Goal: Task Accomplishment & Management: Use online tool/utility

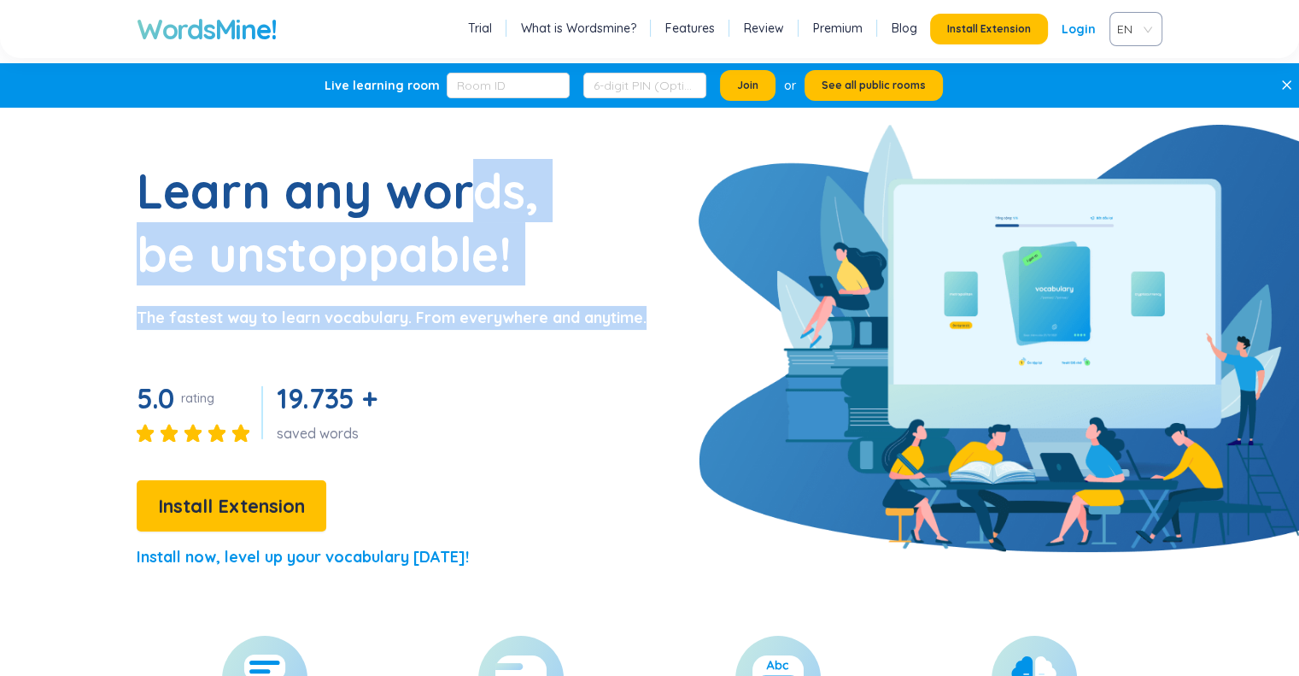
click at [707, 414] on section "Learn any words, be unstoppable! The fastest way to learn vocabulary. From ever…" at bounding box center [649, 371] width 1299 height 425
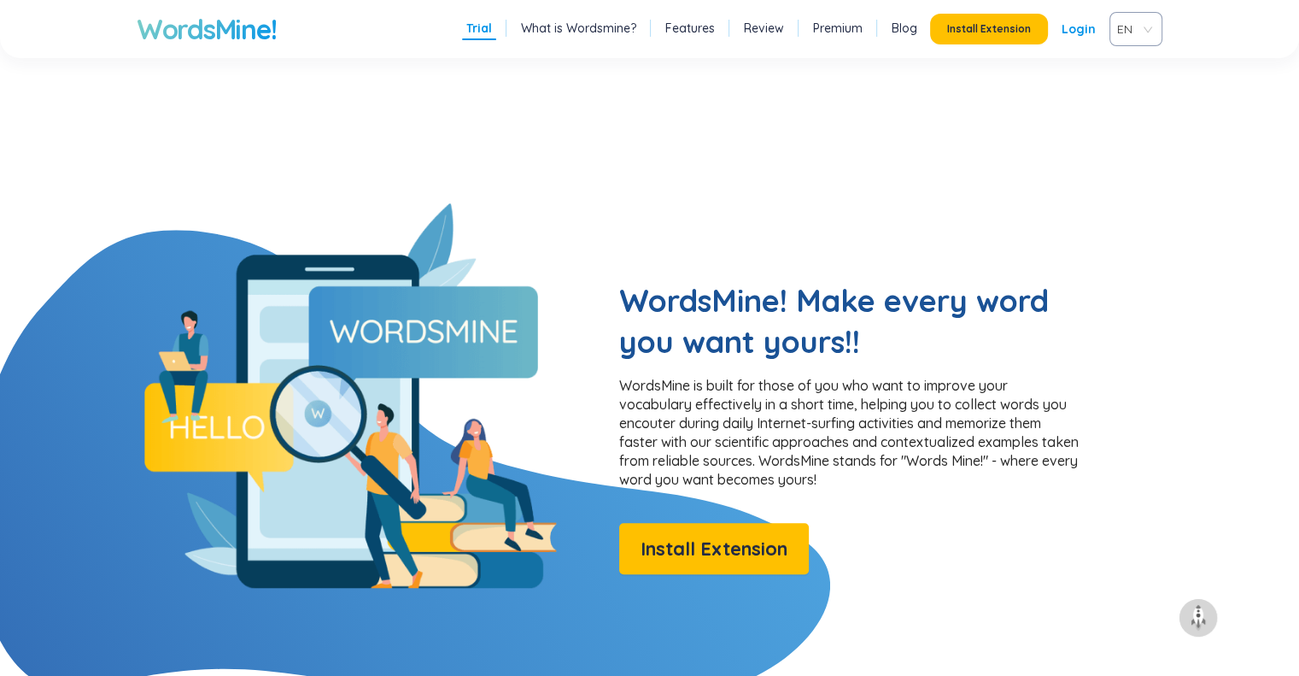
scroll to position [1181, 0]
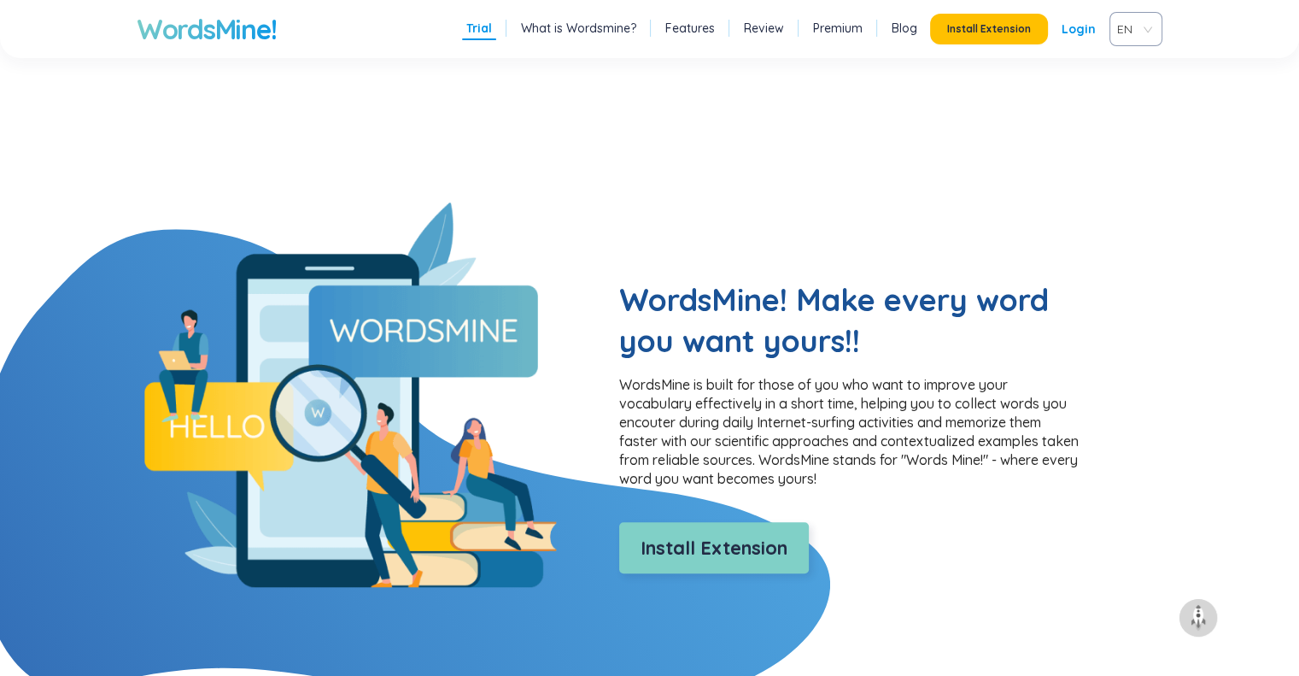
click at [728, 549] on span "Install Extension" at bounding box center [714, 548] width 147 height 30
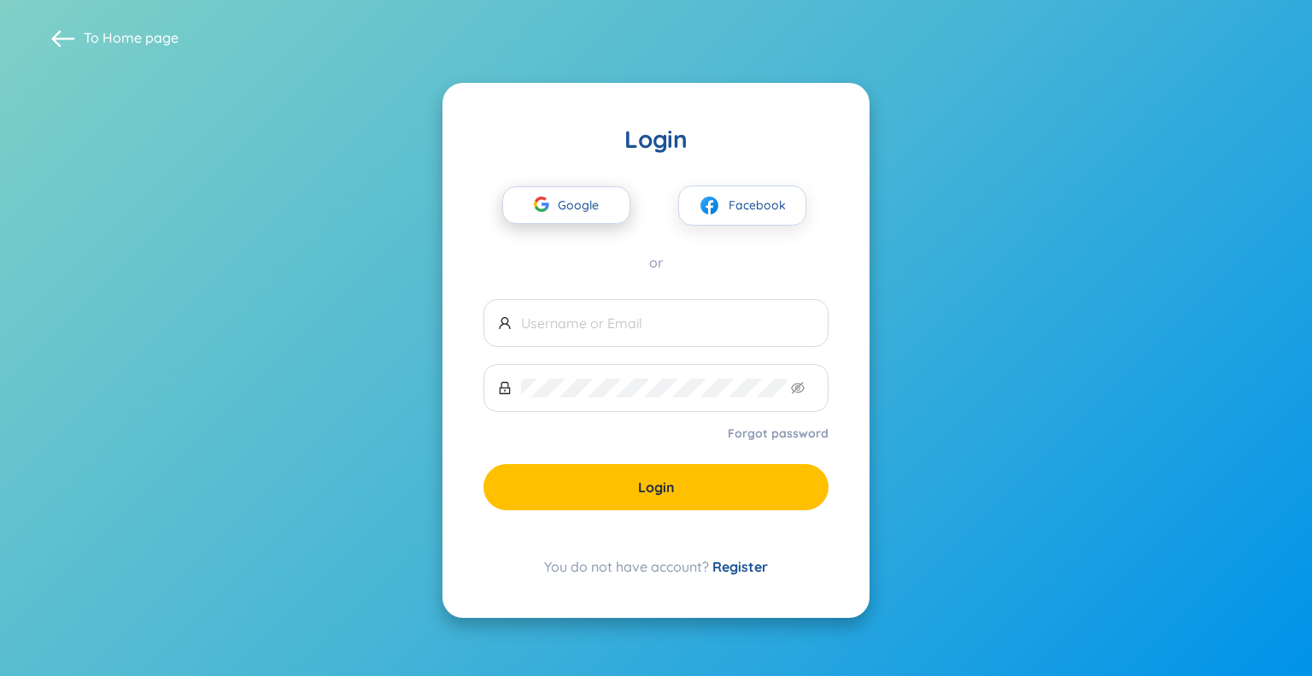
click at [606, 202] on span "Google" at bounding box center [583, 205] width 50 height 36
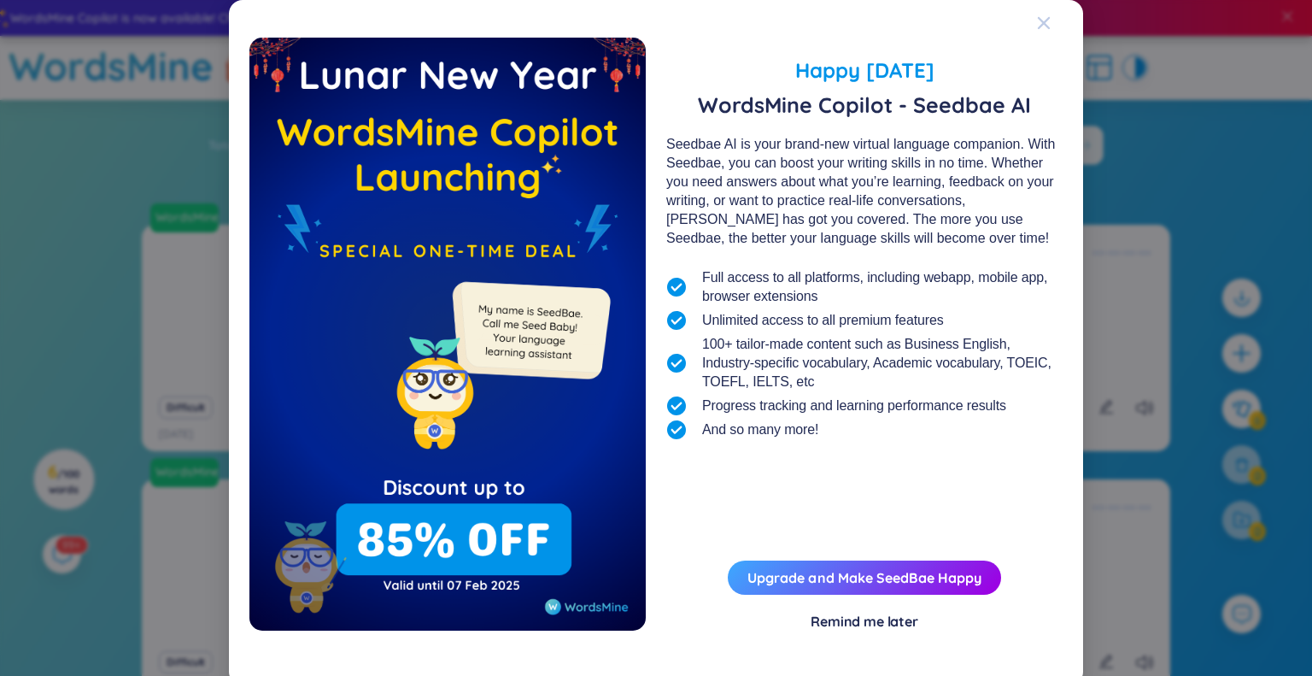
click at [1042, 9] on div "Close" at bounding box center [1044, 23] width 14 height 46
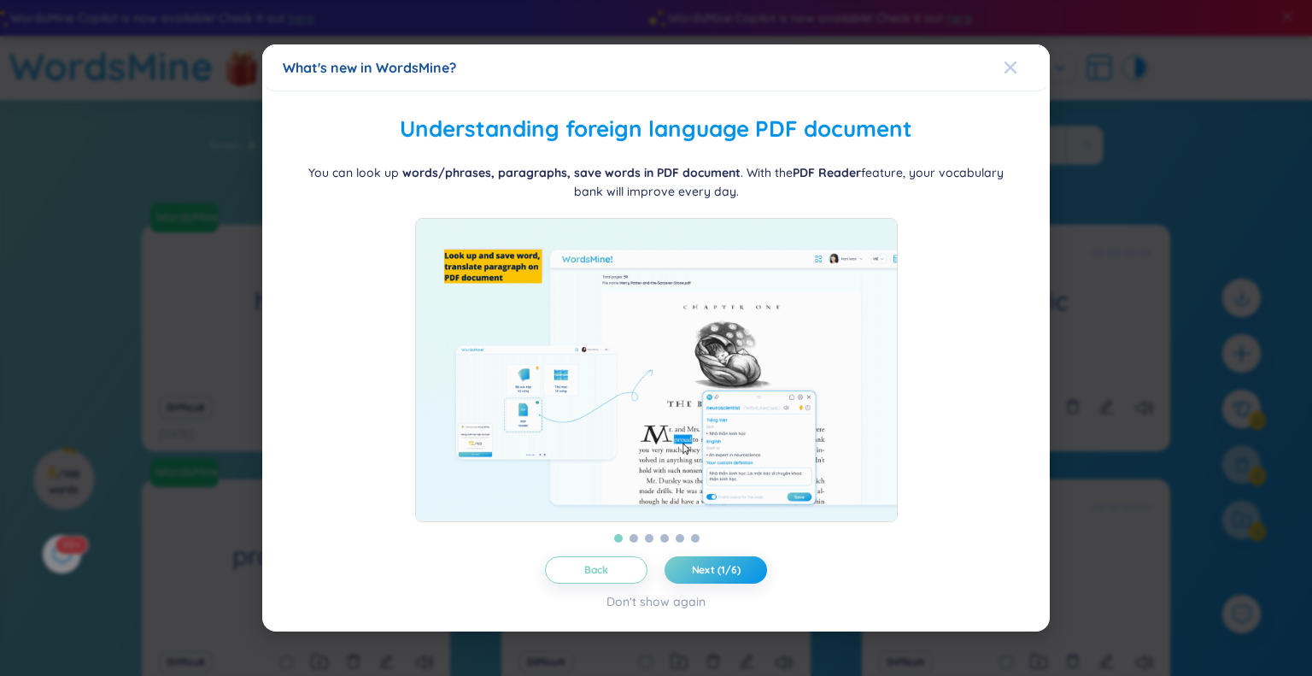
click at [1015, 48] on div "Close" at bounding box center [1010, 67] width 14 height 46
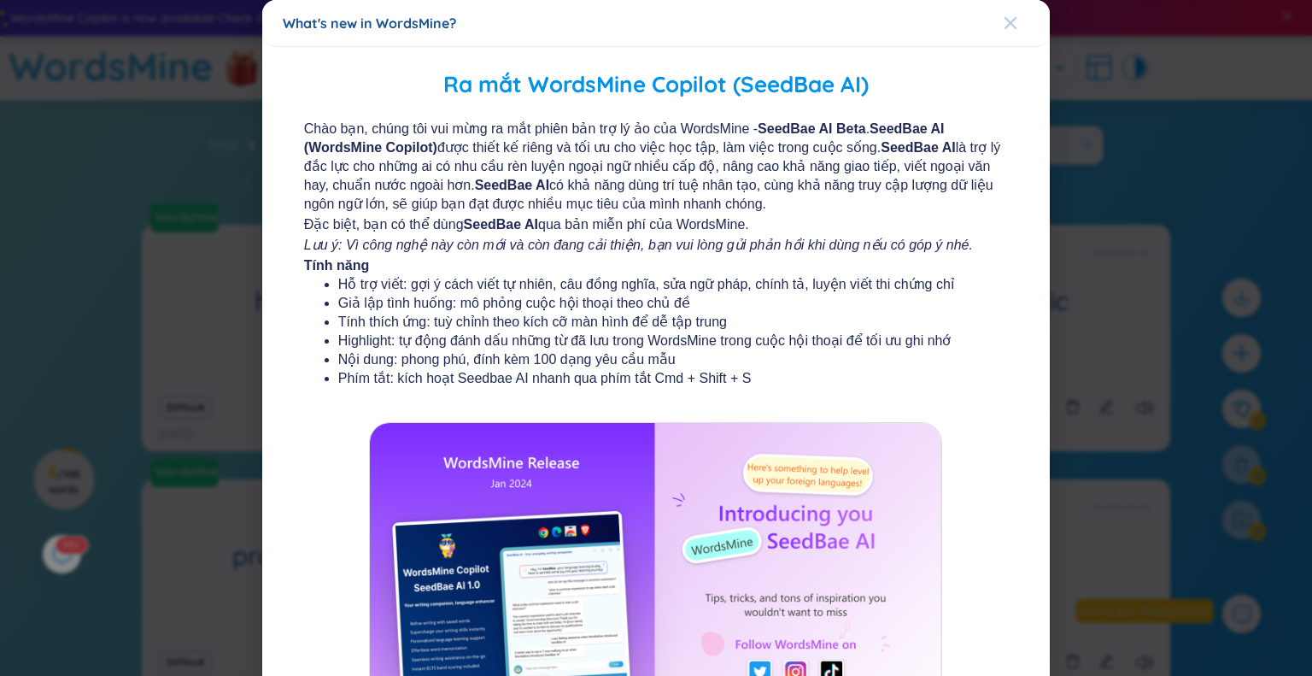
click at [1003, 16] on icon "Close" at bounding box center [1010, 23] width 14 height 14
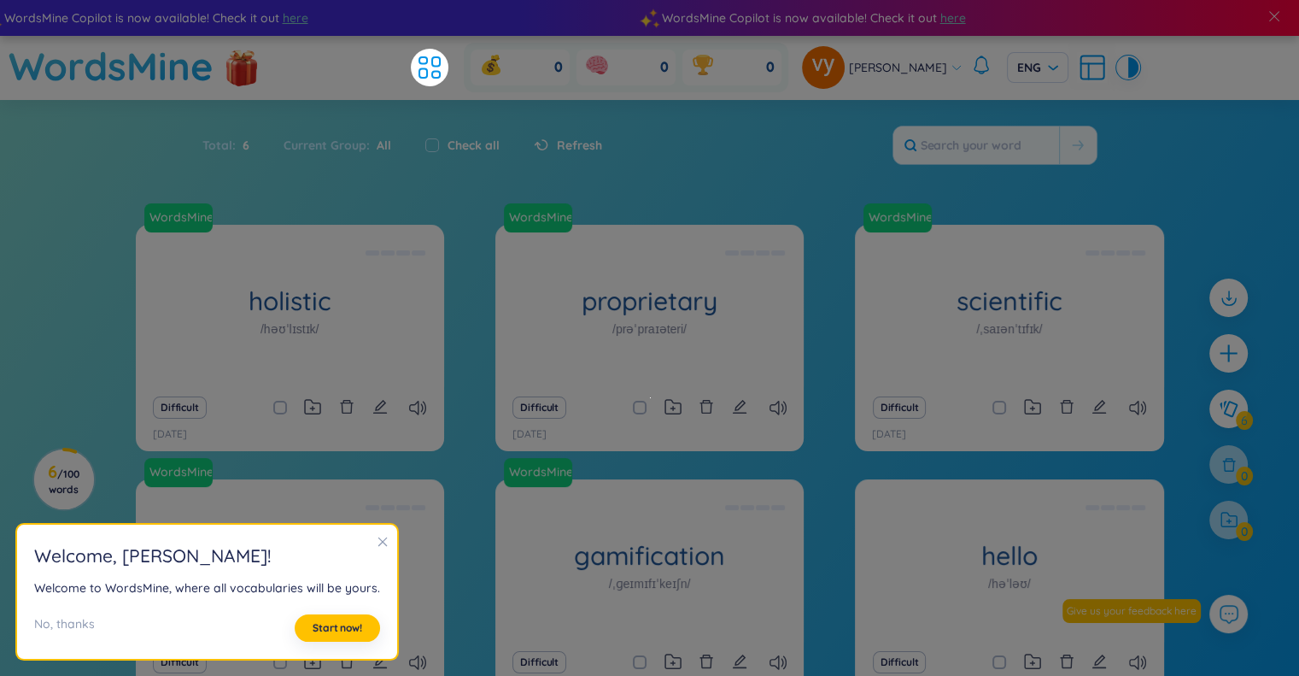
click at [377, 542] on icon "close" at bounding box center [383, 541] width 12 height 12
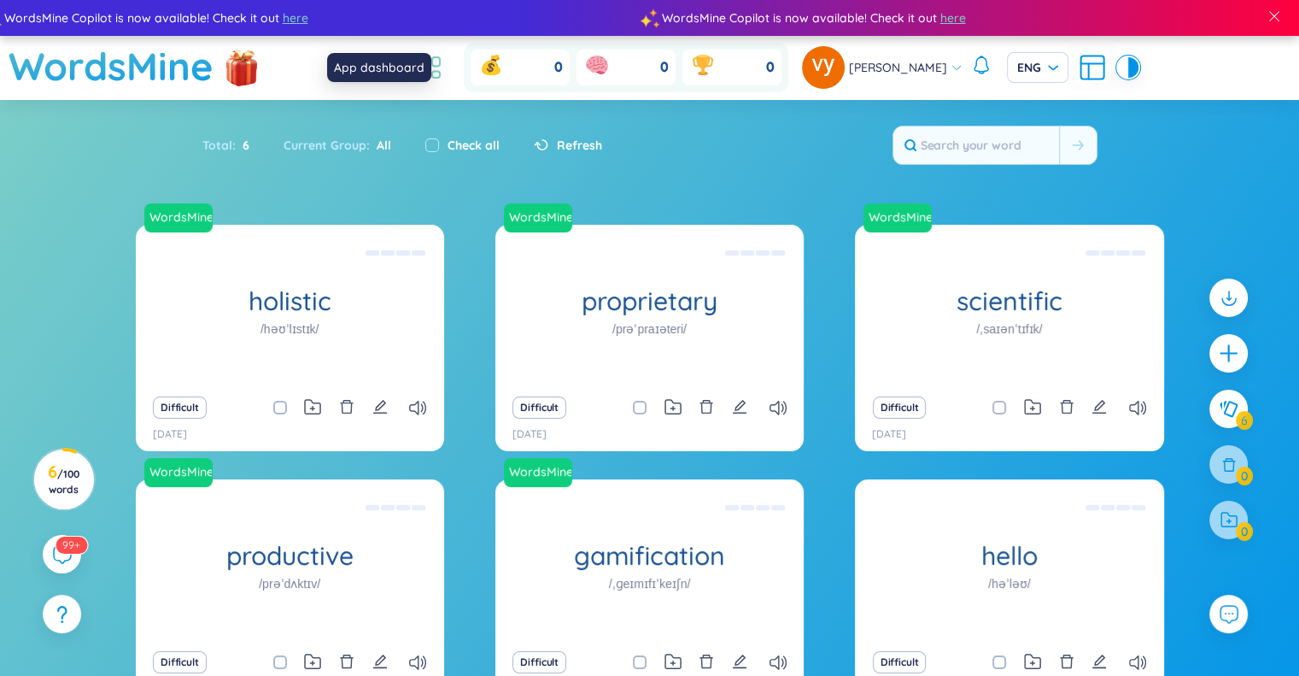
click at [440, 72] on icon at bounding box center [436, 75] width 8 height 7
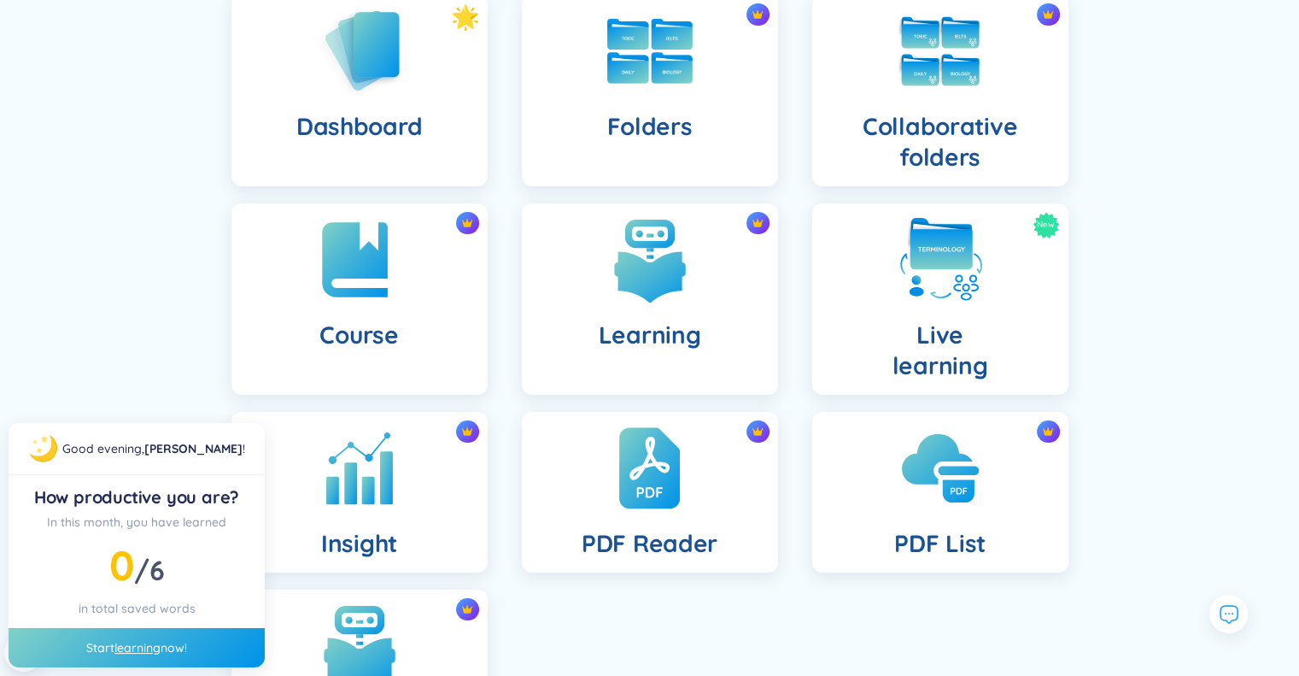
scroll to position [208, 0]
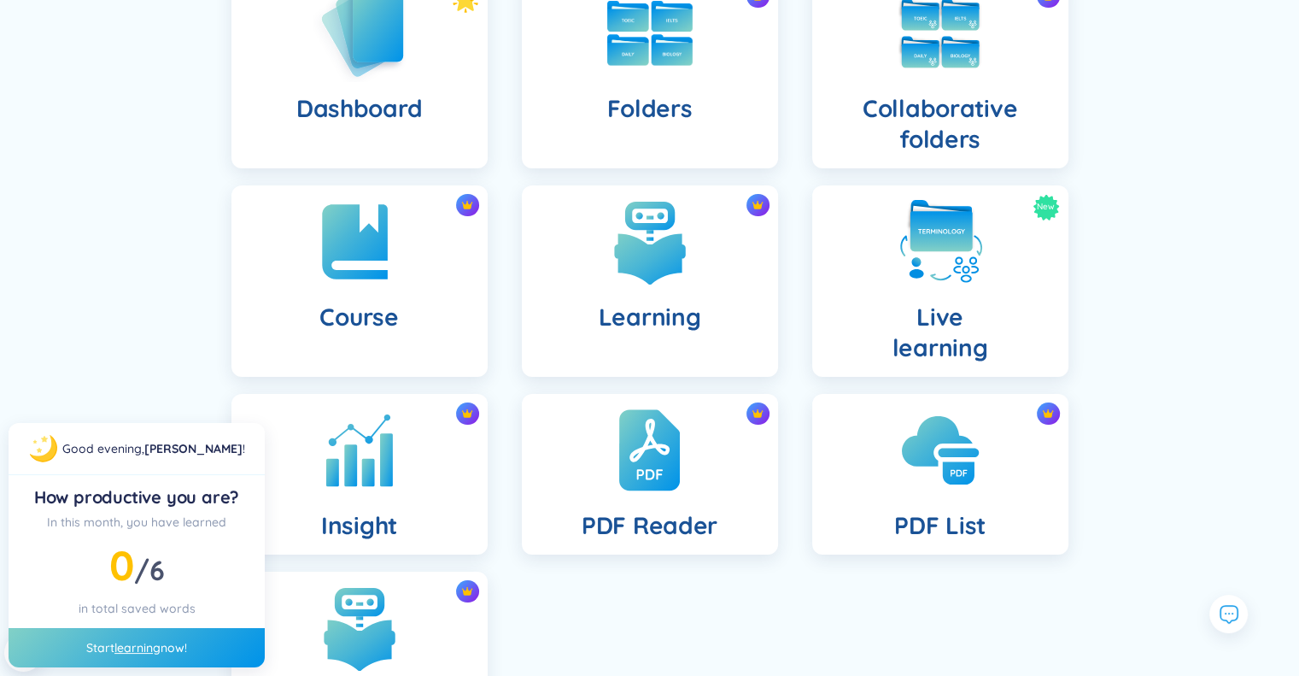
click at [376, 74] on img at bounding box center [360, 32] width 94 height 97
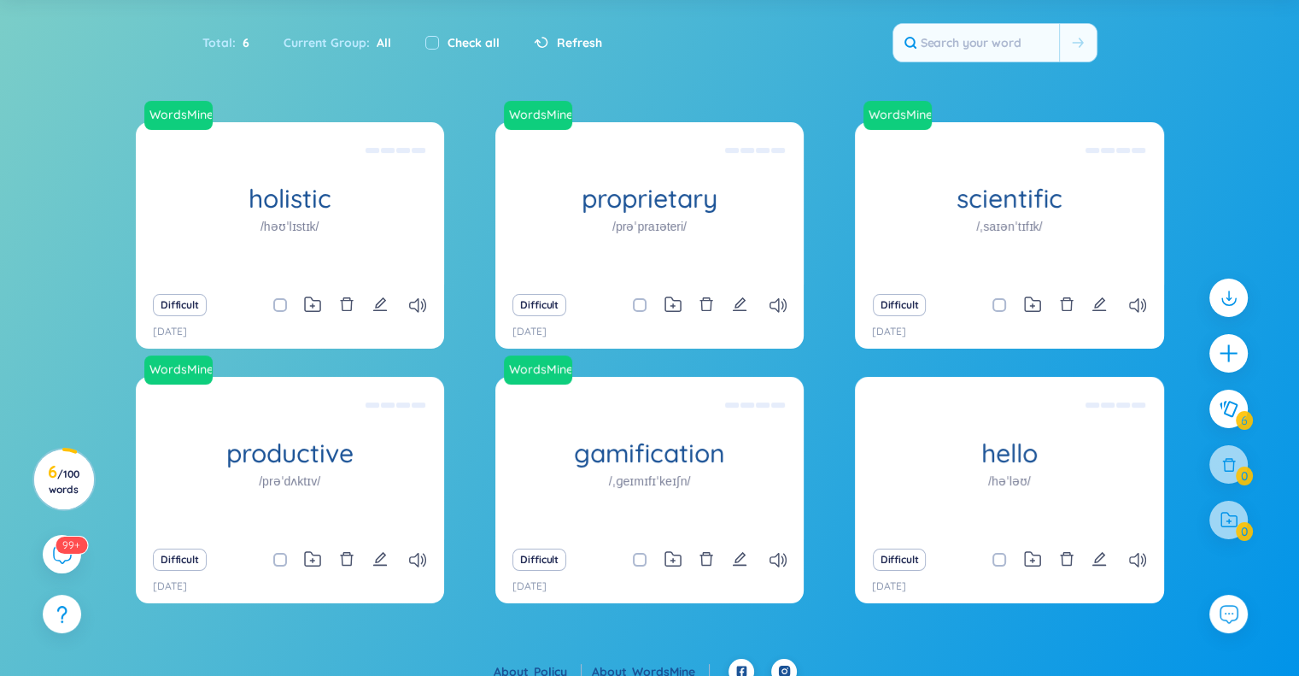
scroll to position [119, 0]
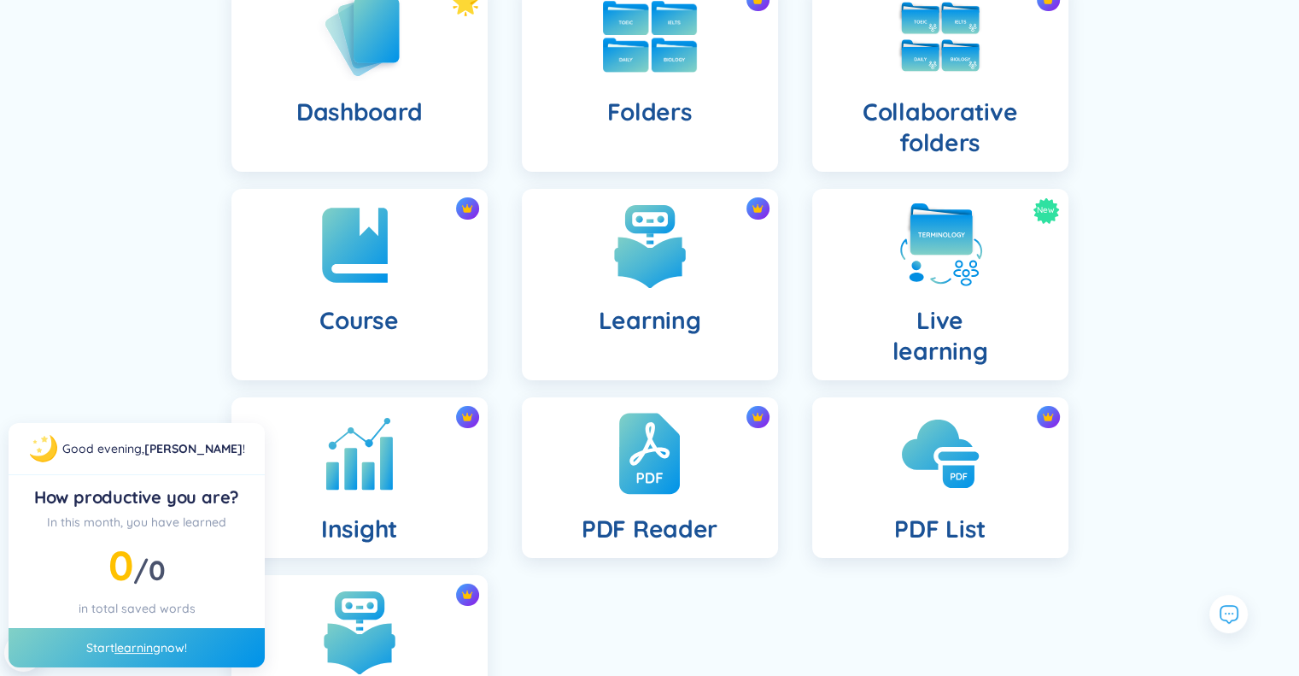
scroll to position [225, 0]
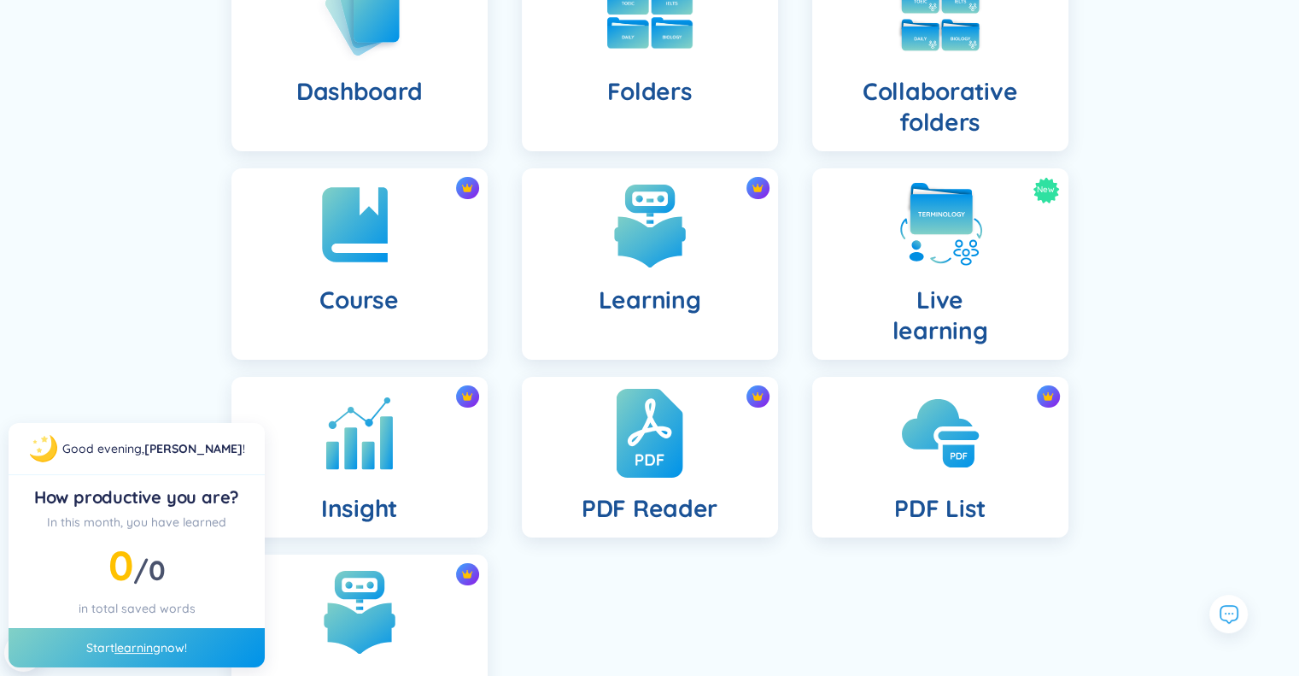
click at [666, 447] on img at bounding box center [649, 433] width 67 height 94
